Goal: Information Seeking & Learning: Learn about a topic

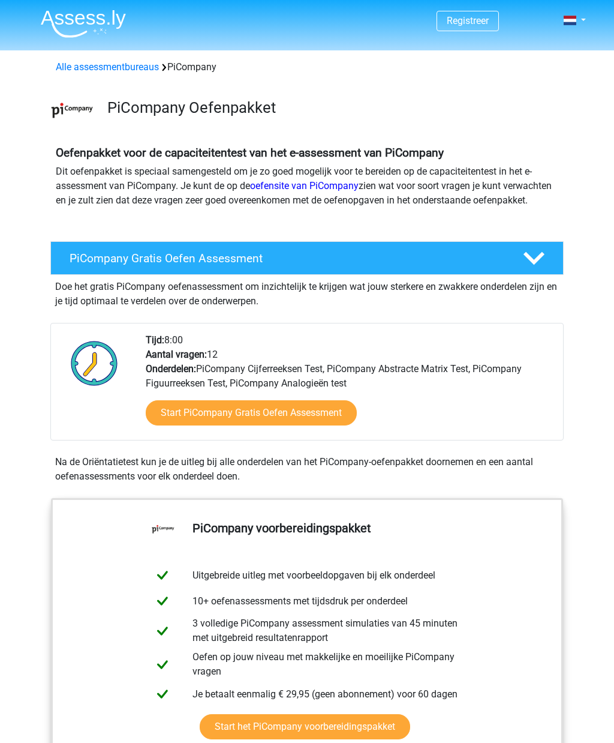
click at [575, 17] on span at bounding box center [570, 21] width 13 height 10
click at [579, 25] on link at bounding box center [571, 20] width 24 height 14
click at [583, 24] on link at bounding box center [571, 20] width 24 height 14
click at [568, 51] on link "Nederlands" at bounding box center [539, 47] width 83 height 19
click at [579, 27] on link at bounding box center [571, 20] width 24 height 14
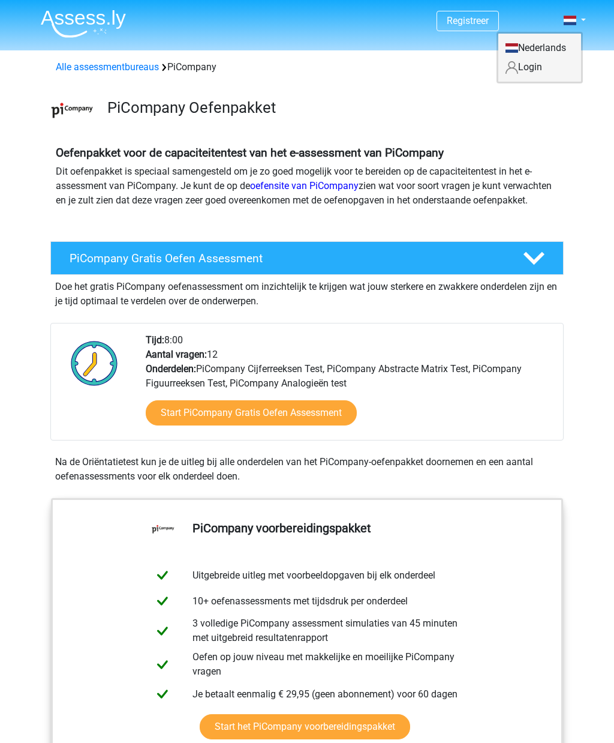
click at [575, 151] on div "Oefenpakket voor de capaciteitentest van het e-assessment van PiCompany Dit oef…" at bounding box center [307, 179] width 570 height 76
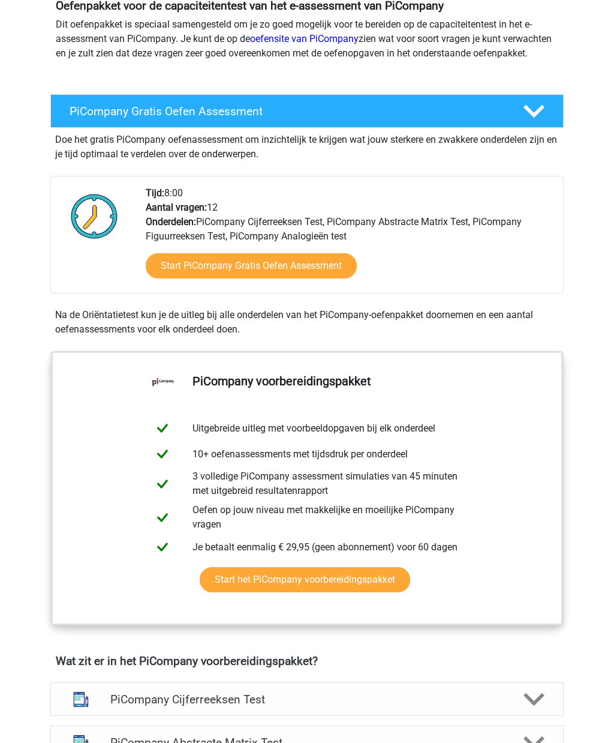
scroll to position [144, 0]
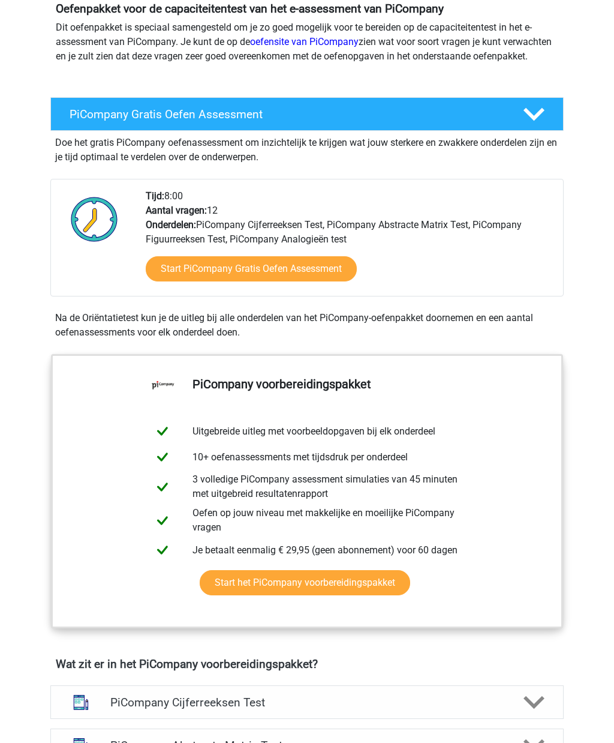
click at [311, 281] on link "Start PiCompany Gratis Oefen Assessment" at bounding box center [251, 268] width 211 height 25
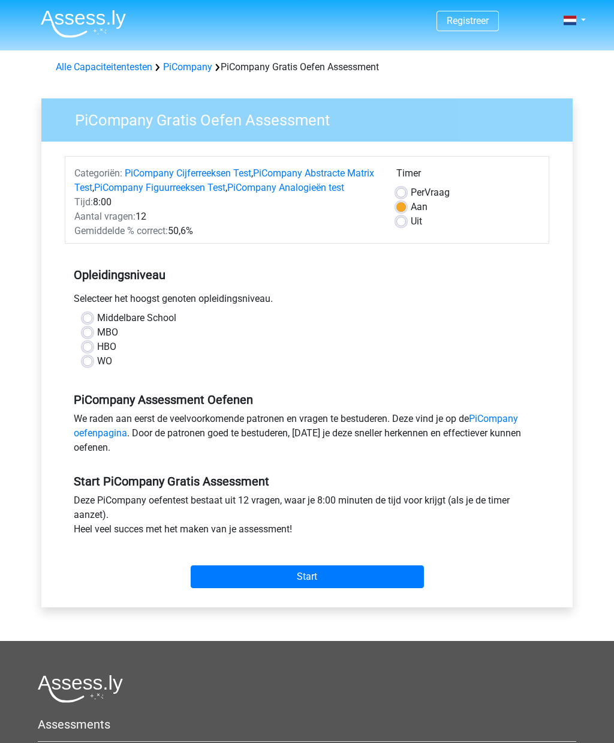
click at [116, 339] on label "MBO" at bounding box center [107, 332] width 21 height 14
click at [92, 337] on input "MBO" at bounding box center [88, 331] width 10 height 12
radio input "true"
click at [574, 16] on span at bounding box center [570, 21] width 13 height 10
click at [582, 25] on link at bounding box center [571, 20] width 24 height 14
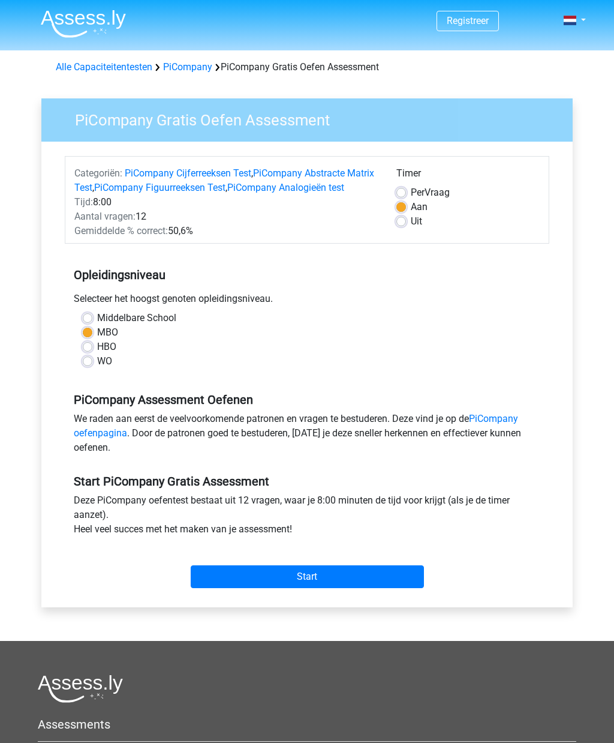
click at [447, 193] on label "Per Vraag" at bounding box center [430, 192] width 39 height 14
click at [406, 193] on input "Per Vraag" at bounding box center [401, 191] width 10 height 12
radio input "true"
click at [320, 588] on input "Start" at bounding box center [307, 576] width 233 height 23
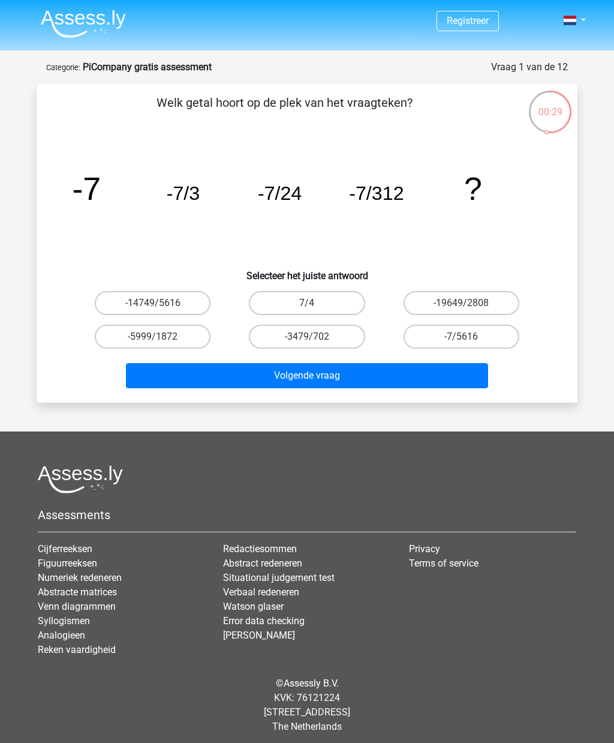
click at [475, 338] on label "-7/5616" at bounding box center [462, 336] width 116 height 24
click at [469, 338] on input "-7/5616" at bounding box center [465, 340] width 8 height 8
radio input "true"
click at [429, 378] on button "Volgende vraag" at bounding box center [307, 375] width 363 height 25
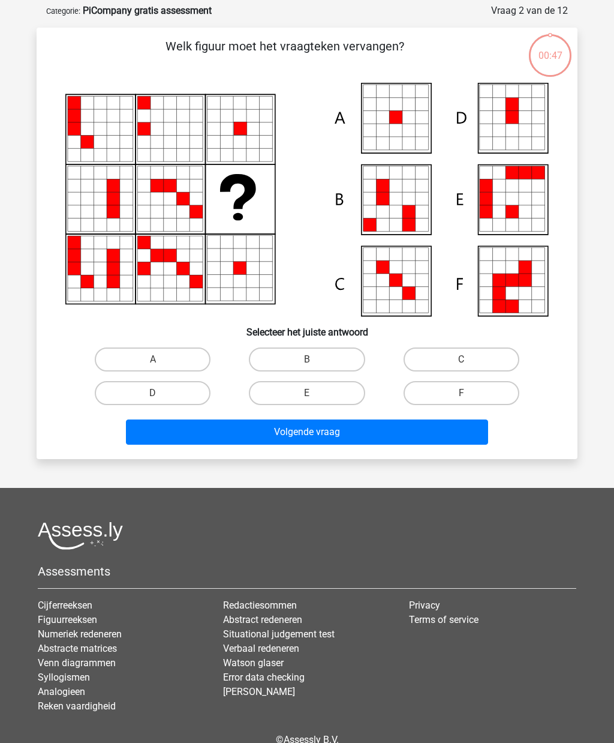
scroll to position [60, 0]
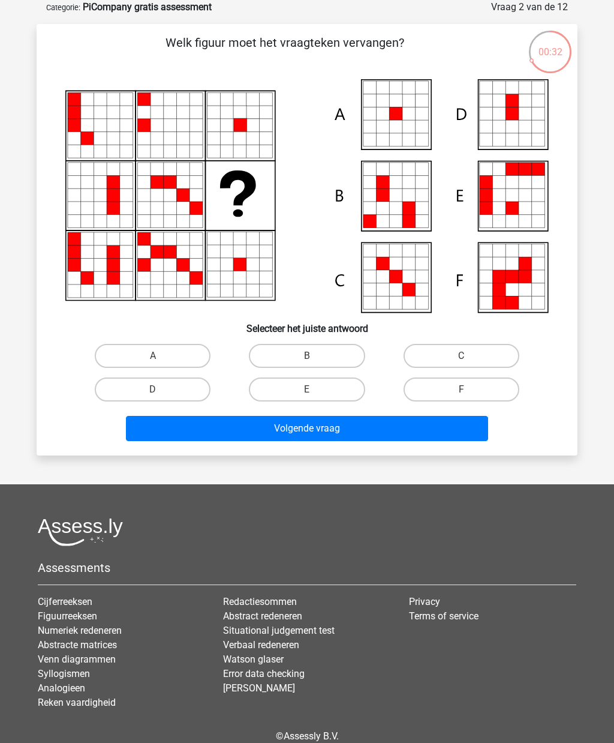
click at [410, 128] on icon at bounding box center [408, 126] width 13 height 13
click at [180, 357] on label "A" at bounding box center [153, 356] width 116 height 24
click at [161, 357] on input "A" at bounding box center [157, 360] width 8 height 8
radio input "true"
click at [243, 429] on button "Volgende vraag" at bounding box center [307, 428] width 363 height 25
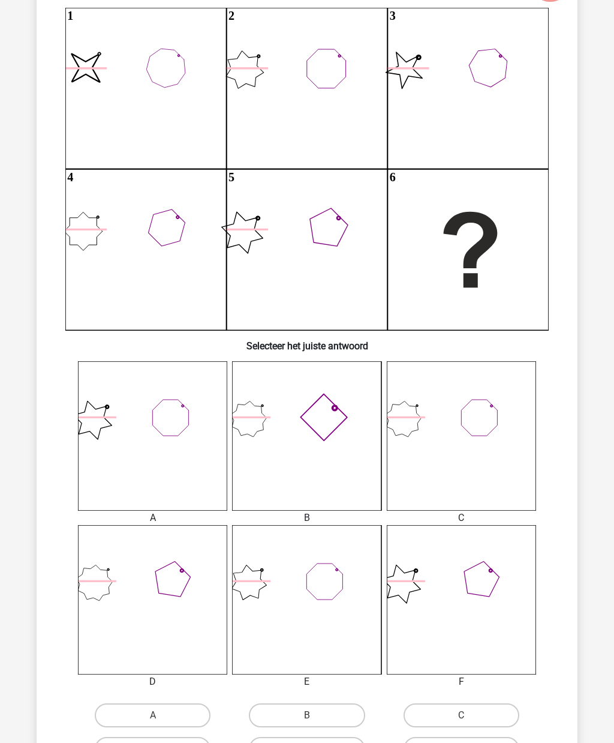
scroll to position [137, 0]
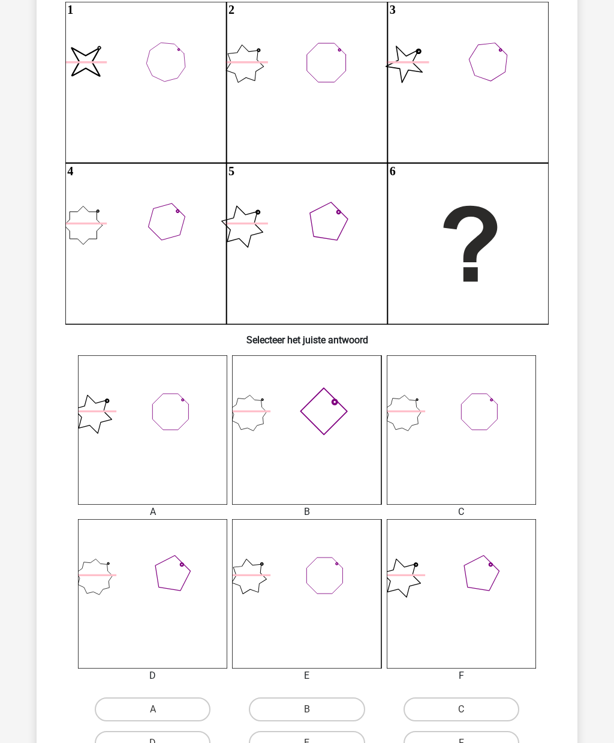
click at [193, 741] on label "D" at bounding box center [153, 743] width 116 height 24
click at [161, 742] on input "D" at bounding box center [157, 747] width 8 height 8
radio input "true"
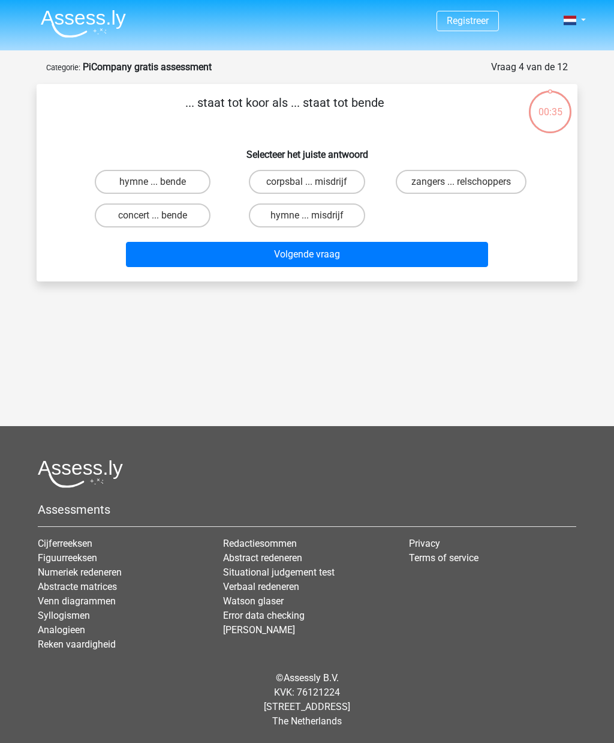
scroll to position [0, 0]
click at [337, 182] on label "corpsbal ... misdrijf" at bounding box center [307, 182] width 116 height 24
click at [315, 182] on input "corpsbal ... misdrijf" at bounding box center [311, 186] width 8 height 8
radio input "true"
click at [349, 264] on button "Volgende vraag" at bounding box center [307, 254] width 363 height 25
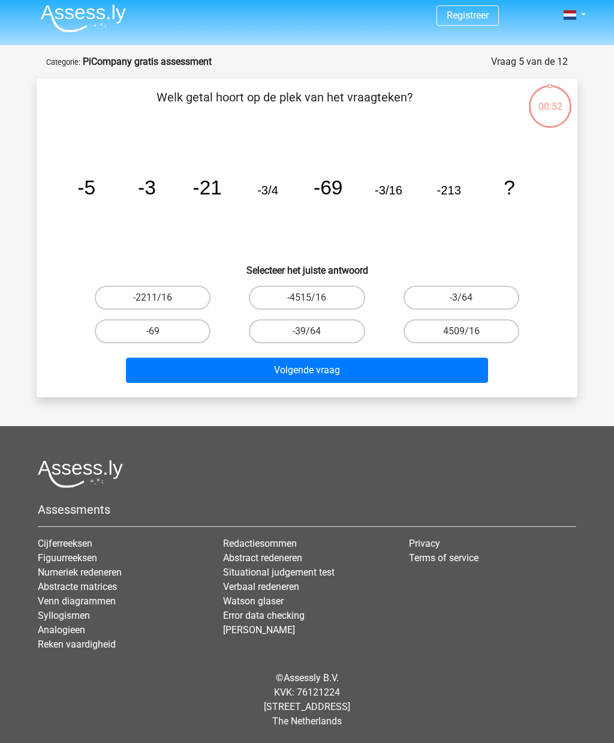
scroll to position [43, 0]
click at [336, 286] on label "-4515/16" at bounding box center [307, 298] width 116 height 24
click at [315, 297] on input "-4515/16" at bounding box center [311, 301] width 8 height 8
radio input "true"
click at [491, 286] on label "-3/64" at bounding box center [462, 298] width 116 height 24
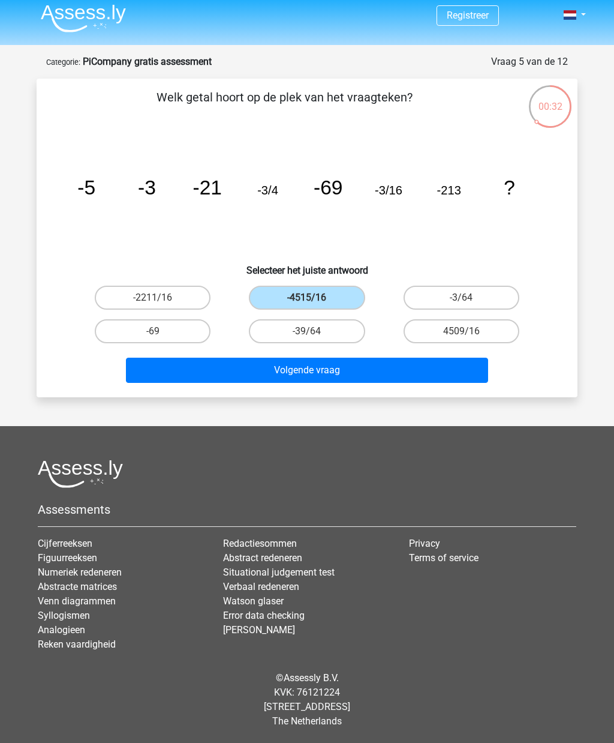
click at [469, 297] on input "-3/64" at bounding box center [465, 301] width 8 height 8
radio input "true"
click at [417, 357] on button "Volgende vraag" at bounding box center [307, 369] width 363 height 25
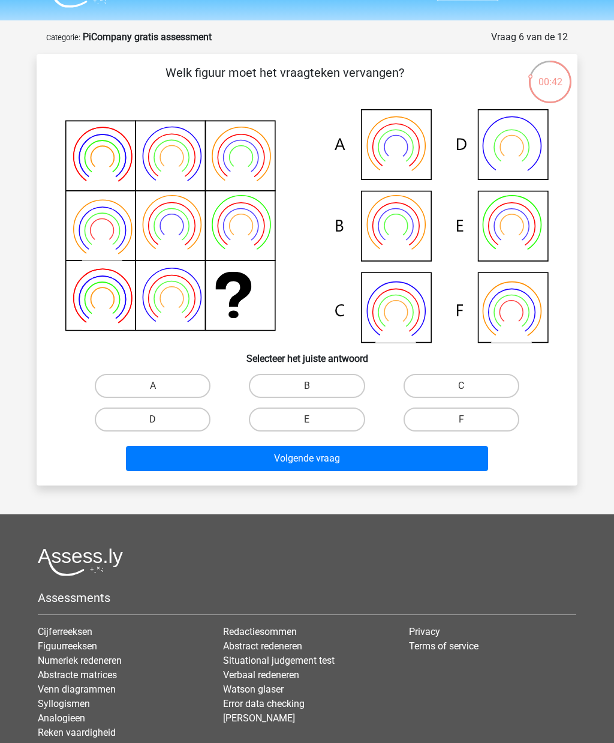
scroll to position [0, 0]
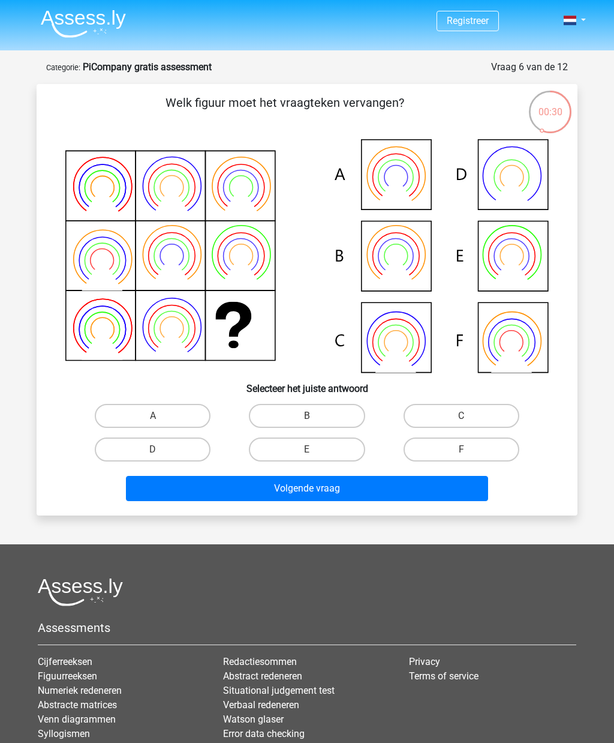
click at [103, 21] on img at bounding box center [83, 24] width 85 height 28
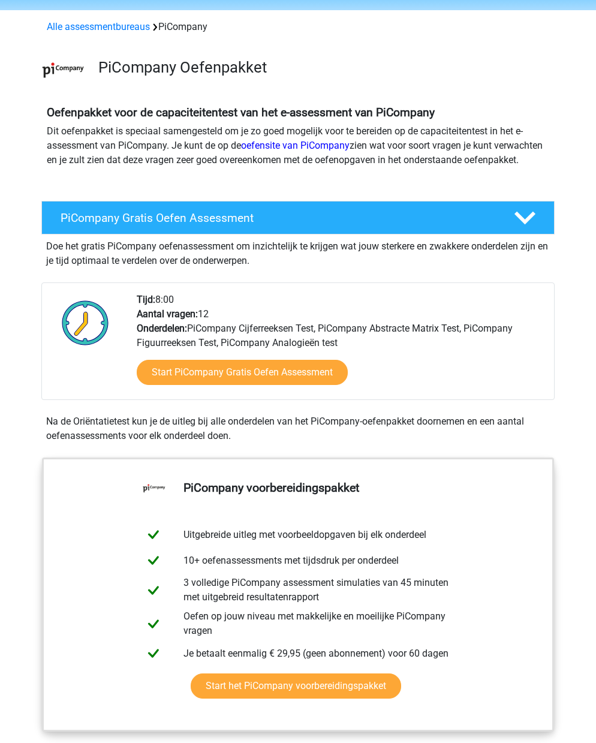
scroll to position [41, 0]
